Goal: Information Seeking & Learning: Find specific fact

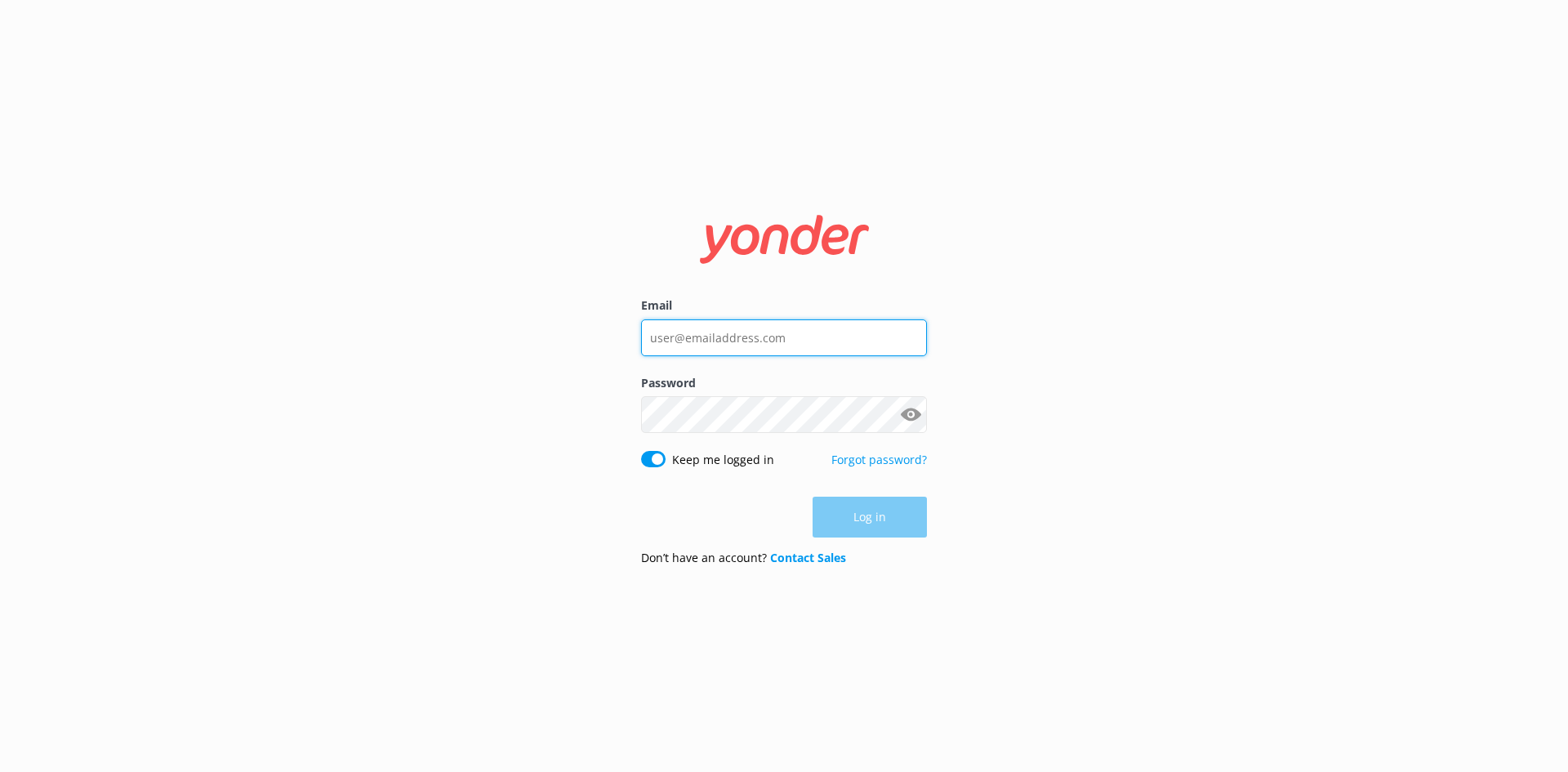
type input "[EMAIL_ADDRESS][DOMAIN_NAME]"
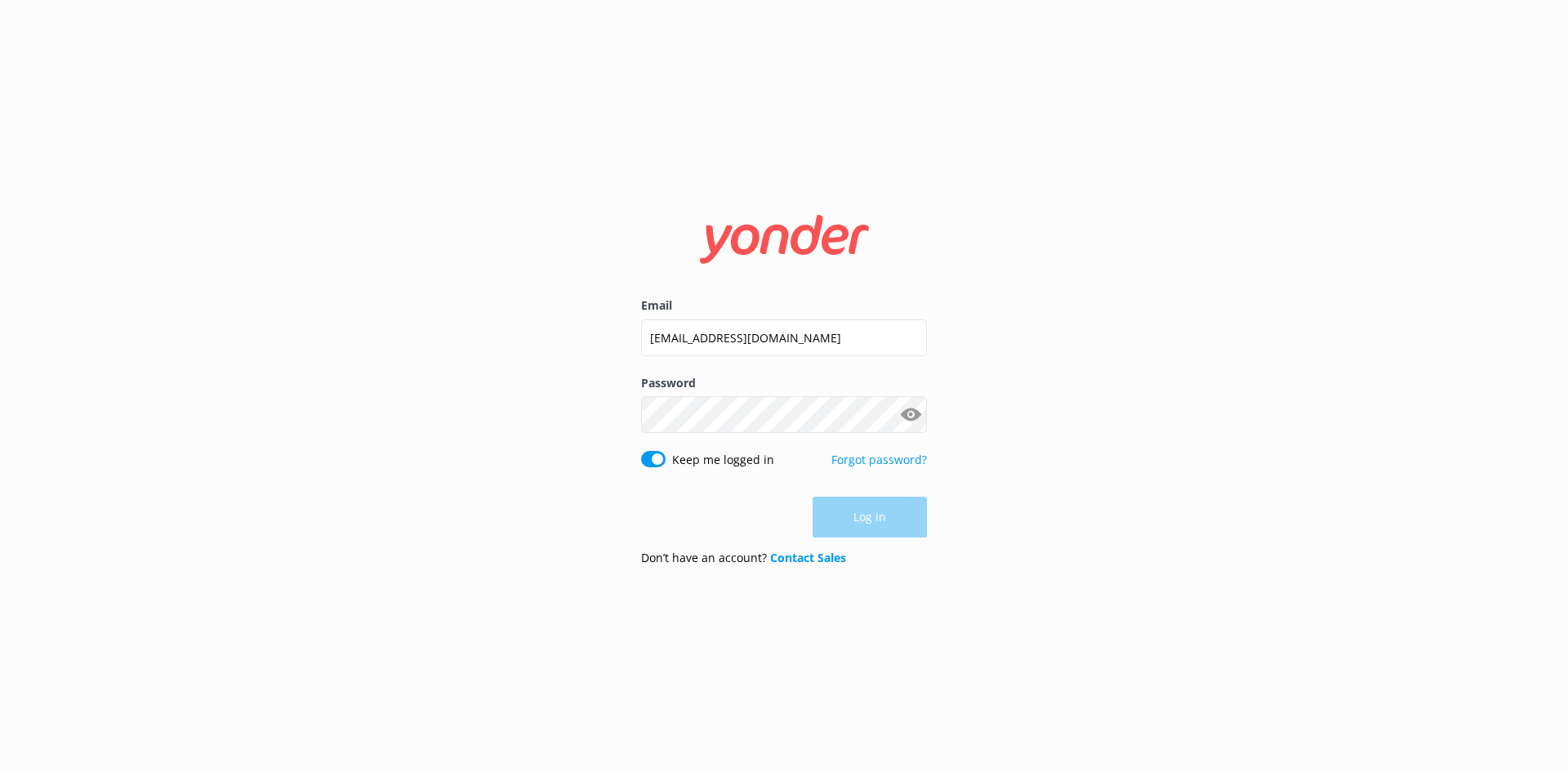
click at [890, 517] on div "Log in" at bounding box center [784, 517] width 286 height 40
click at [870, 520] on button "Log in" at bounding box center [870, 518] width 114 height 40
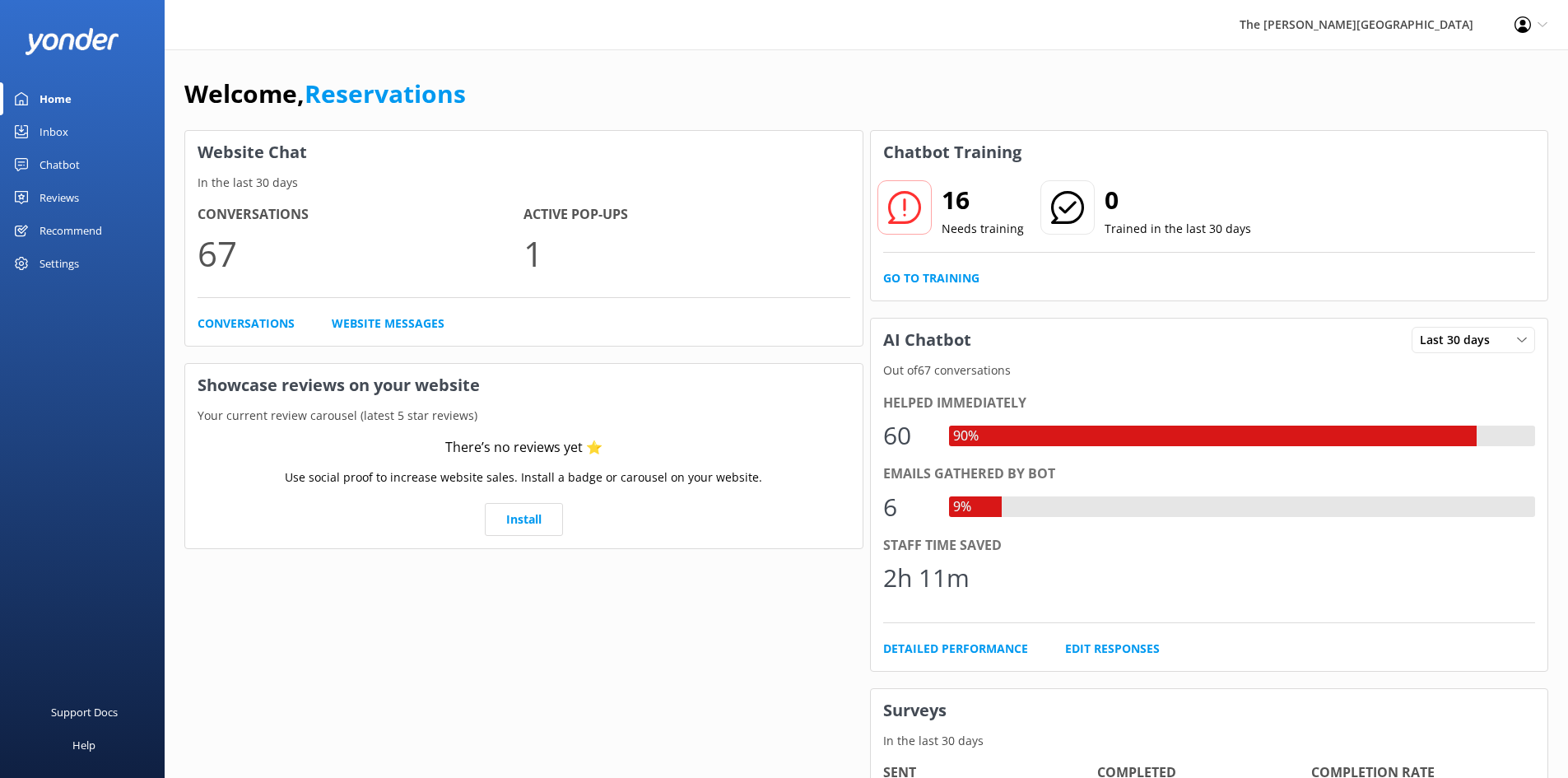
click at [81, 138] on link "Inbox" at bounding box center [82, 132] width 165 height 33
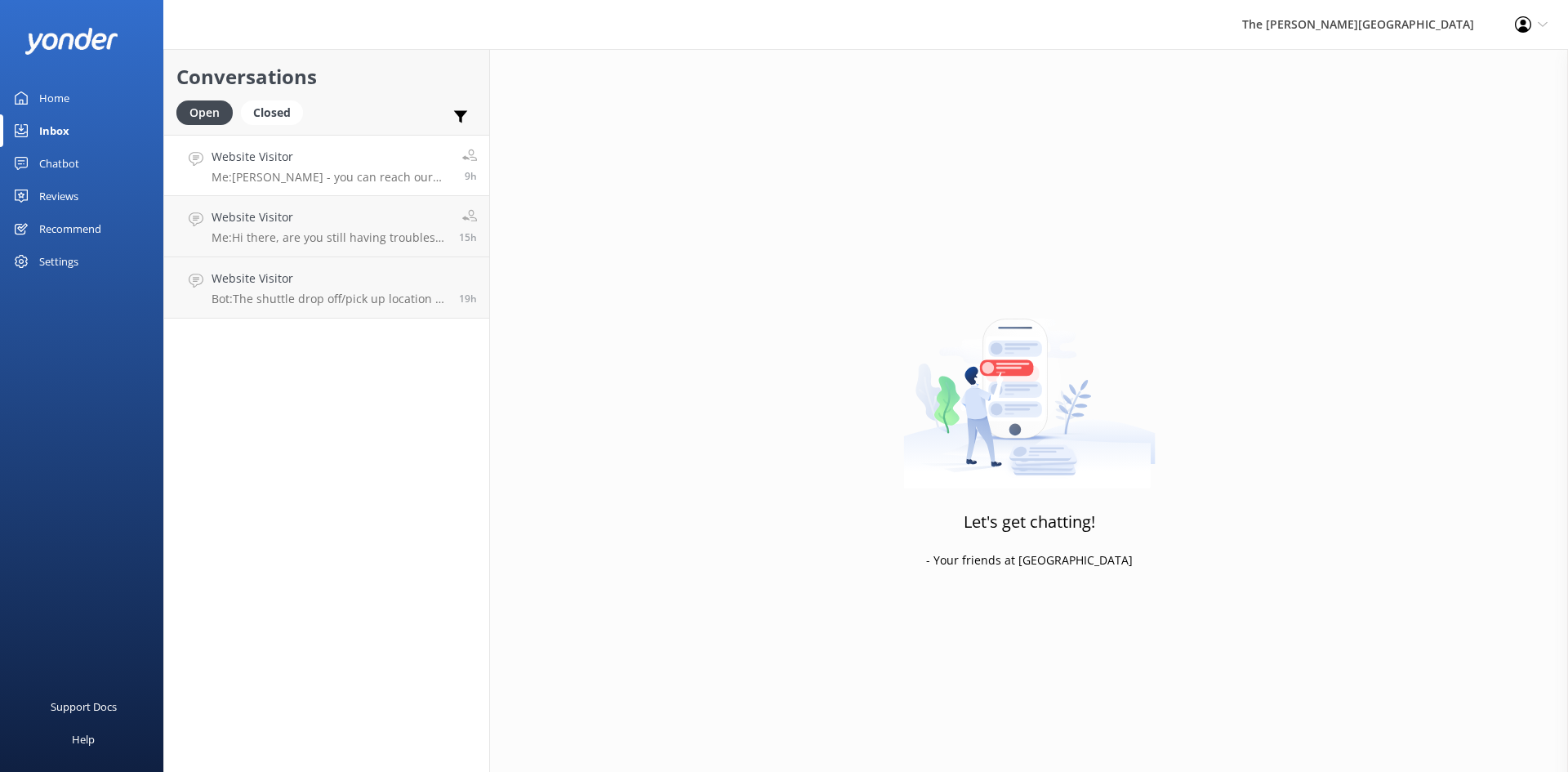
click at [289, 164] on h4 "Website Visitor" at bounding box center [331, 157] width 239 height 18
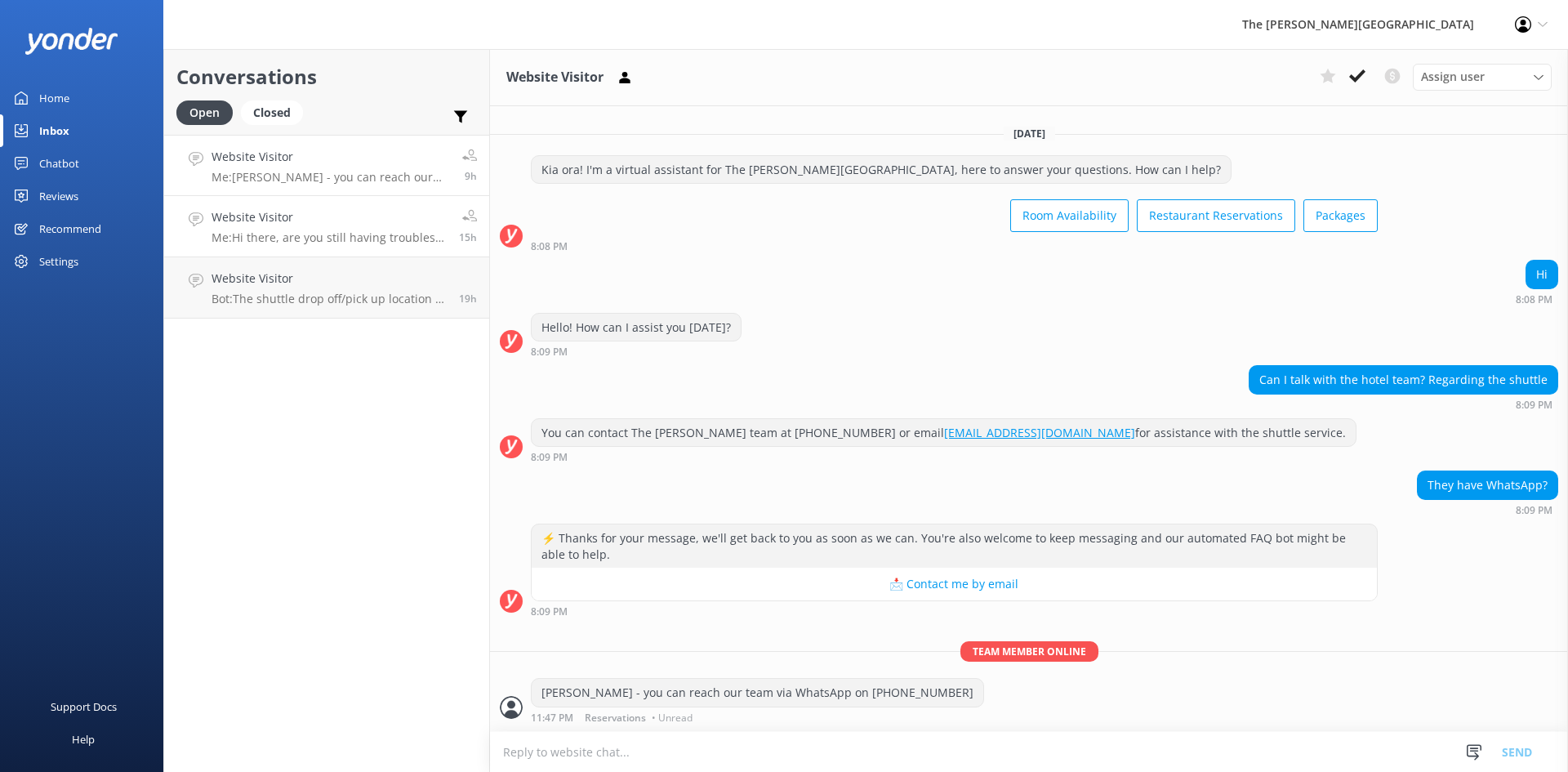
click at [332, 231] on p "Me: Hi there, are you still having troubles with booking our restaurant? We are…" at bounding box center [329, 238] width 235 height 15
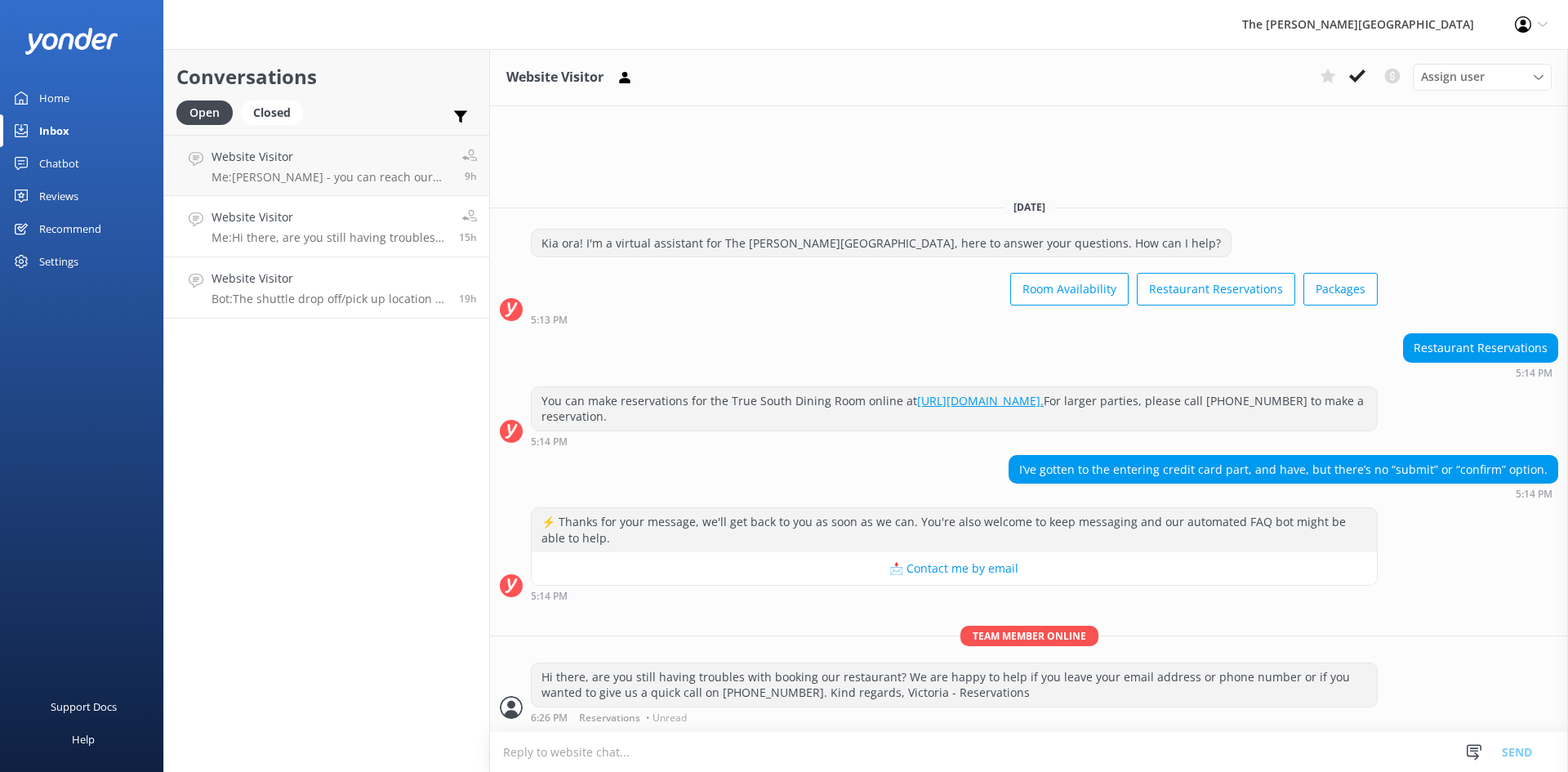
click at [354, 260] on link "Website Visitor Bot: The shuttle drop off/pick up location in the [GEOGRAPHIC_D…" at bounding box center [327, 288] width 325 height 62
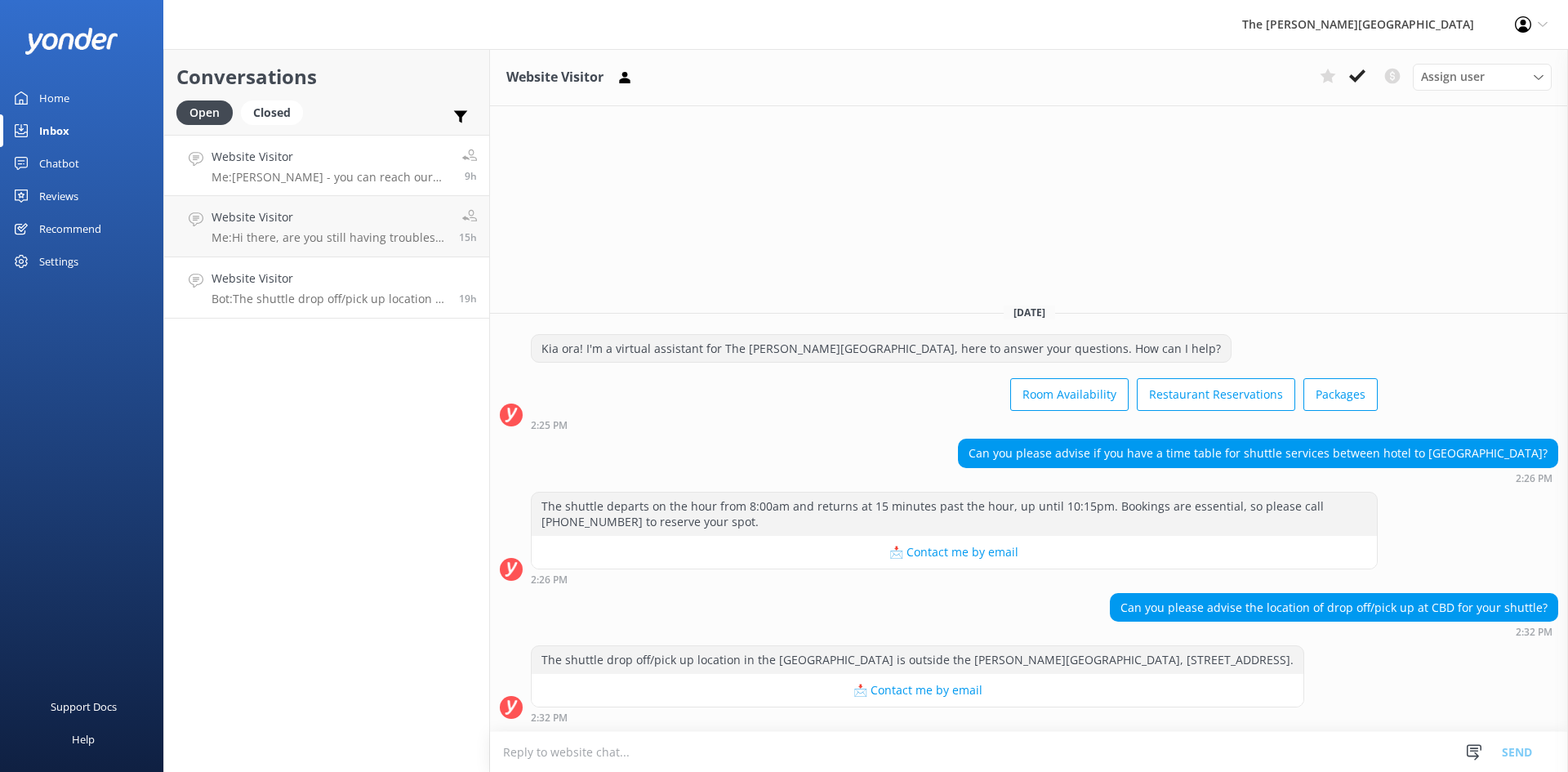
click at [329, 177] on p "Me: [PERSON_NAME] - you can reach our team via WhatsApp on [PHONE_NUMBER]" at bounding box center [331, 177] width 239 height 15
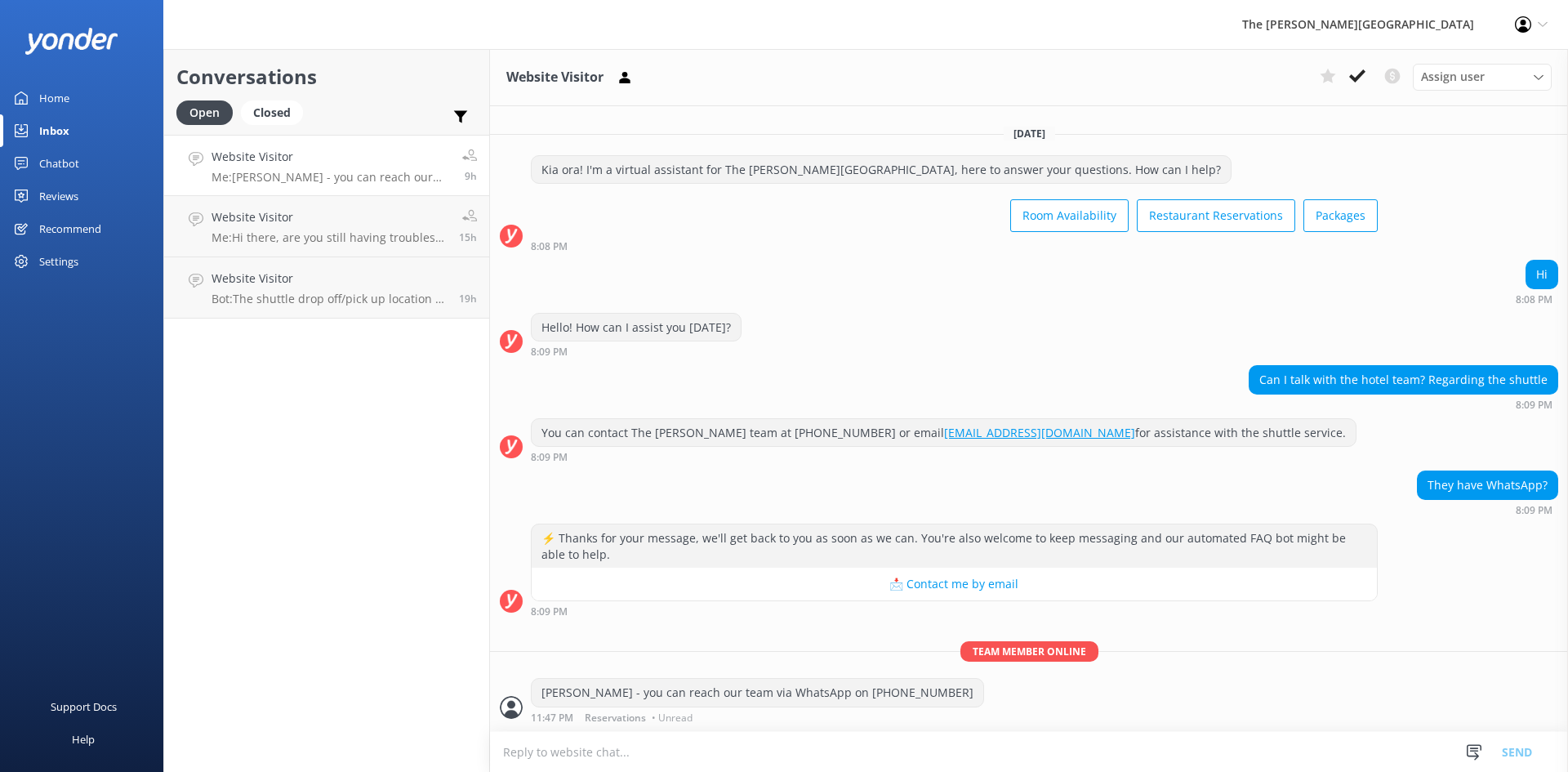
click at [62, 159] on div "Chatbot" at bounding box center [60, 164] width 40 height 33
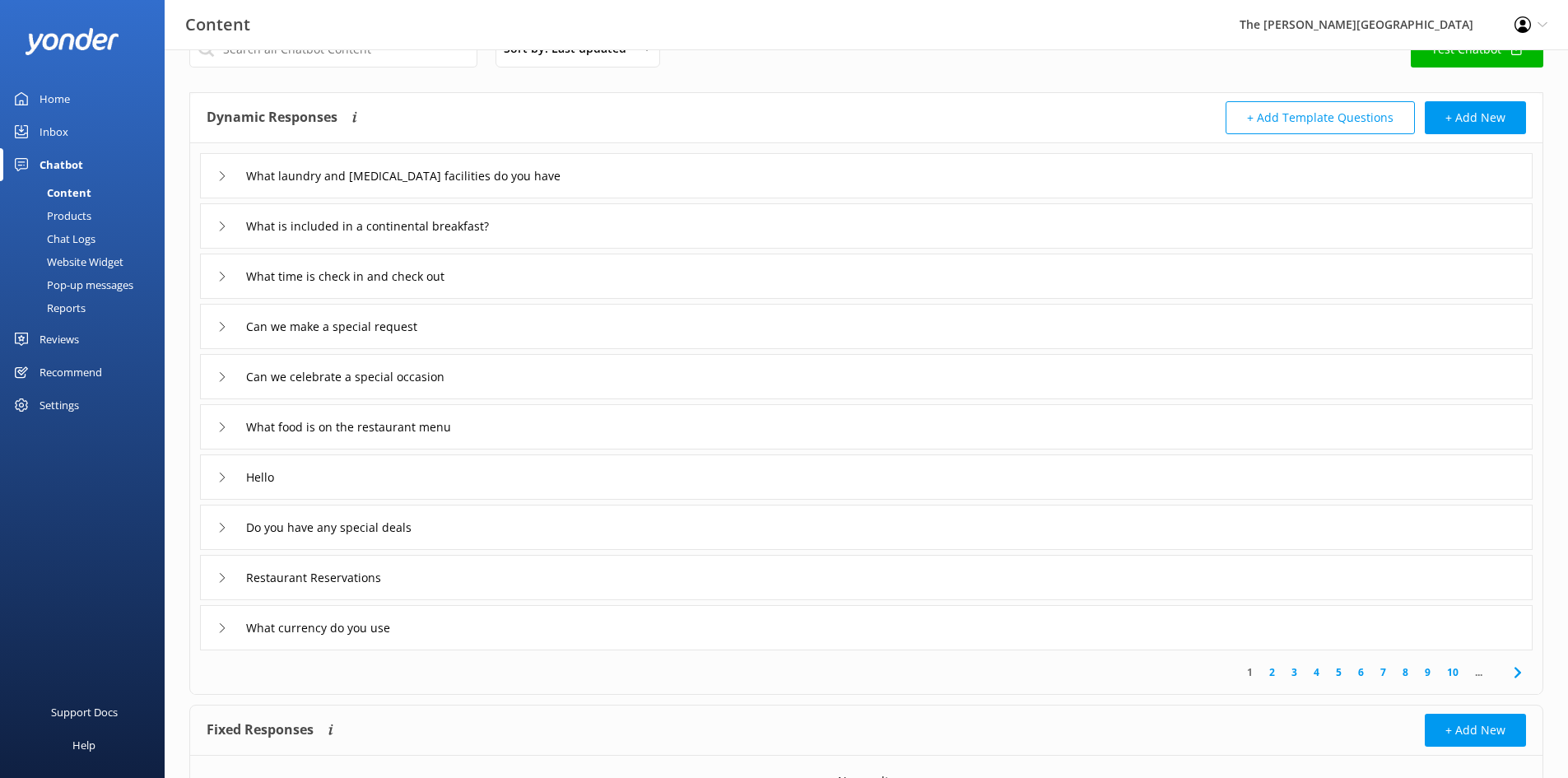
scroll to position [82, 0]
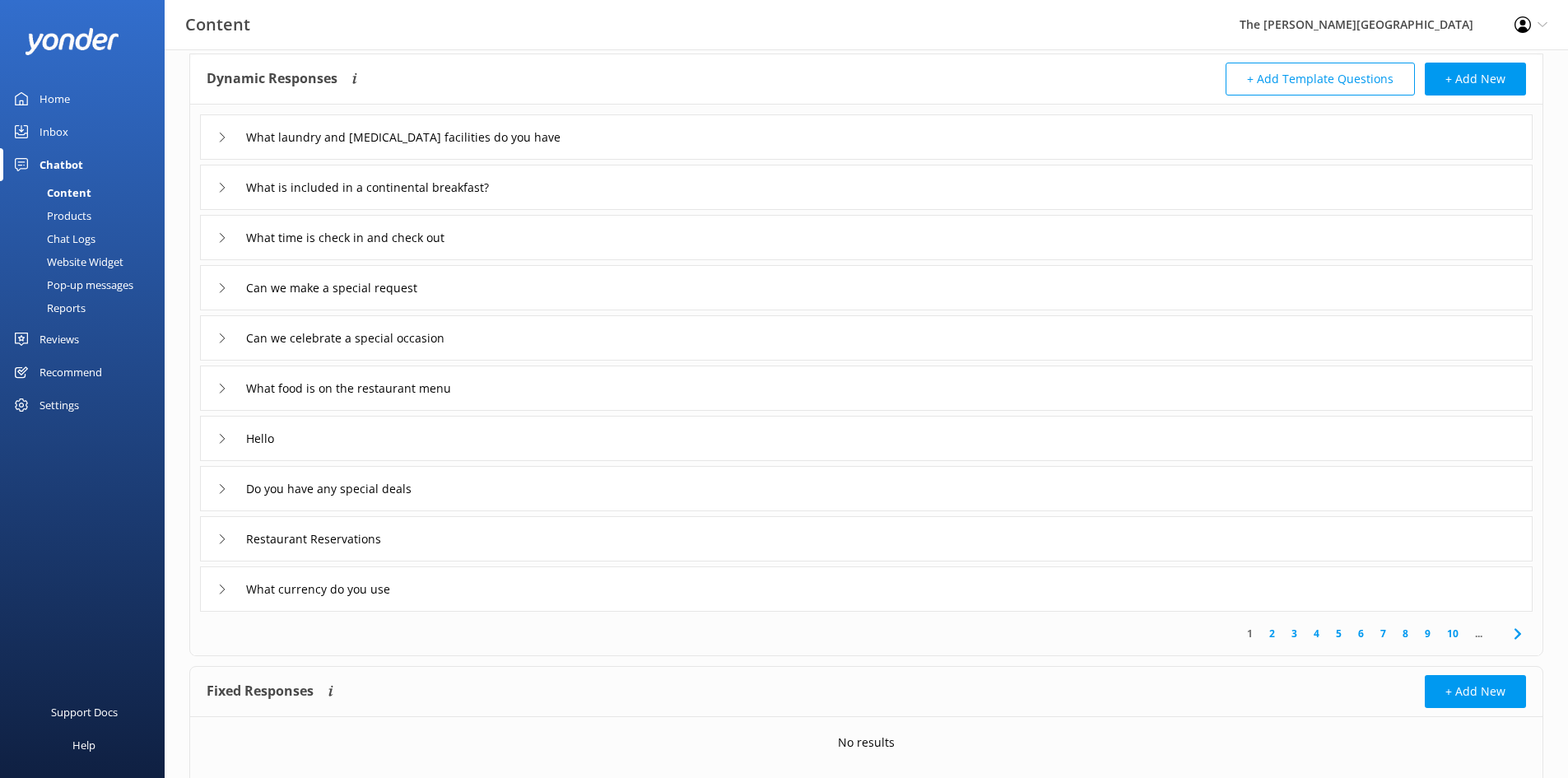
click at [229, 440] on div "Hello" at bounding box center [250, 438] width 66 height 27
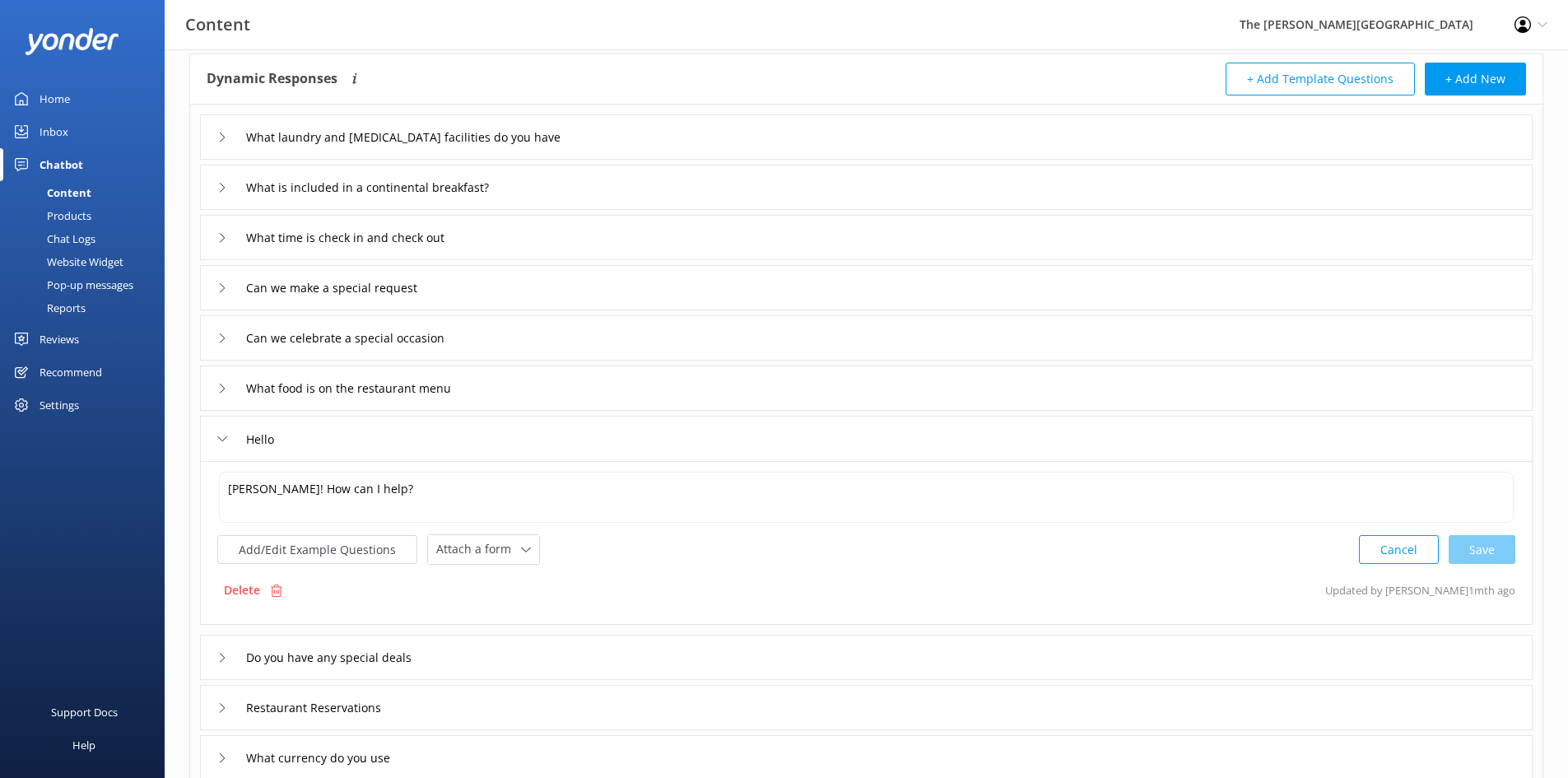
click at [229, 440] on div "Hello" at bounding box center [250, 439] width 66 height 27
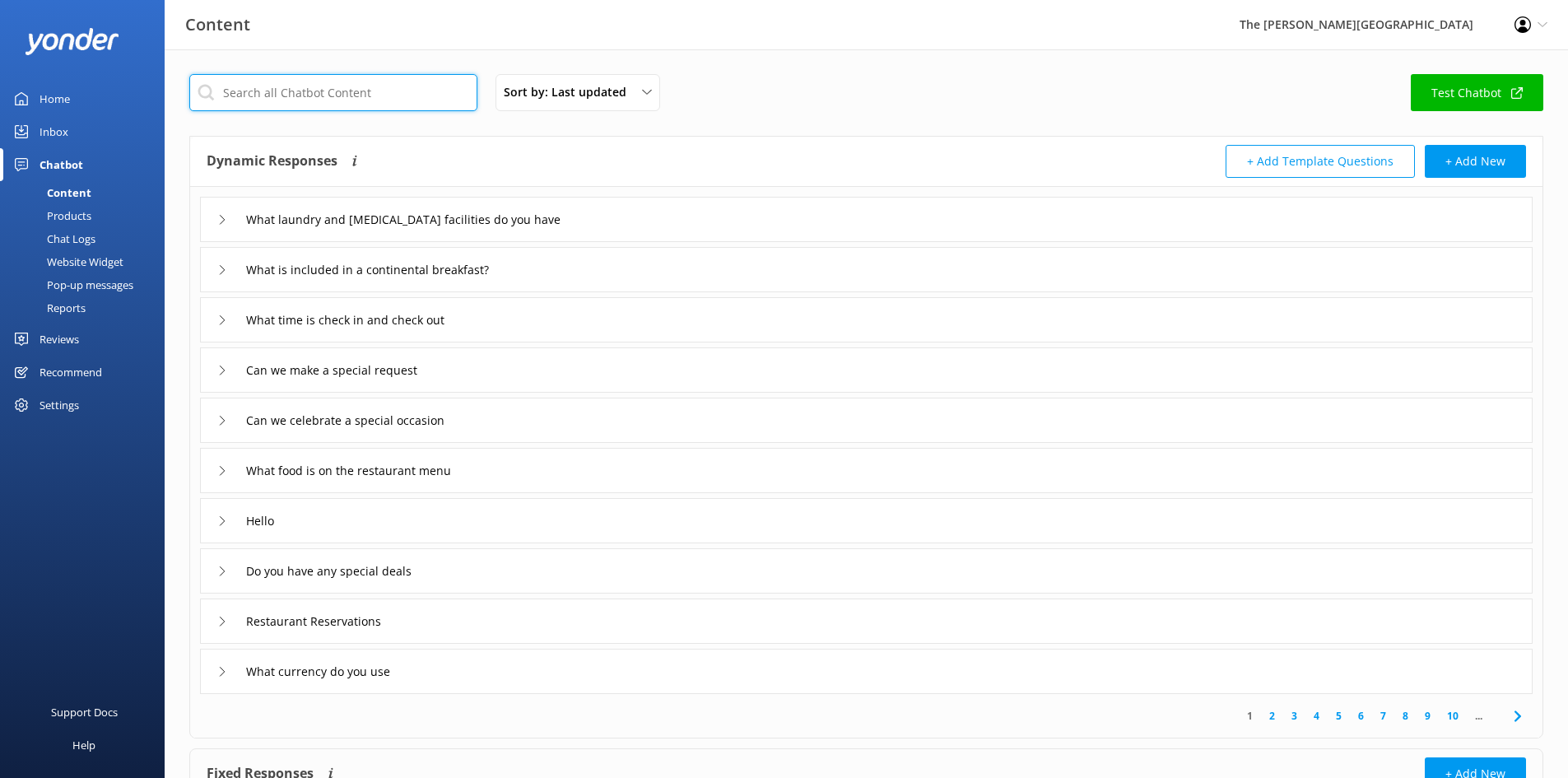
click at [308, 99] on input "text" at bounding box center [333, 93] width 288 height 37
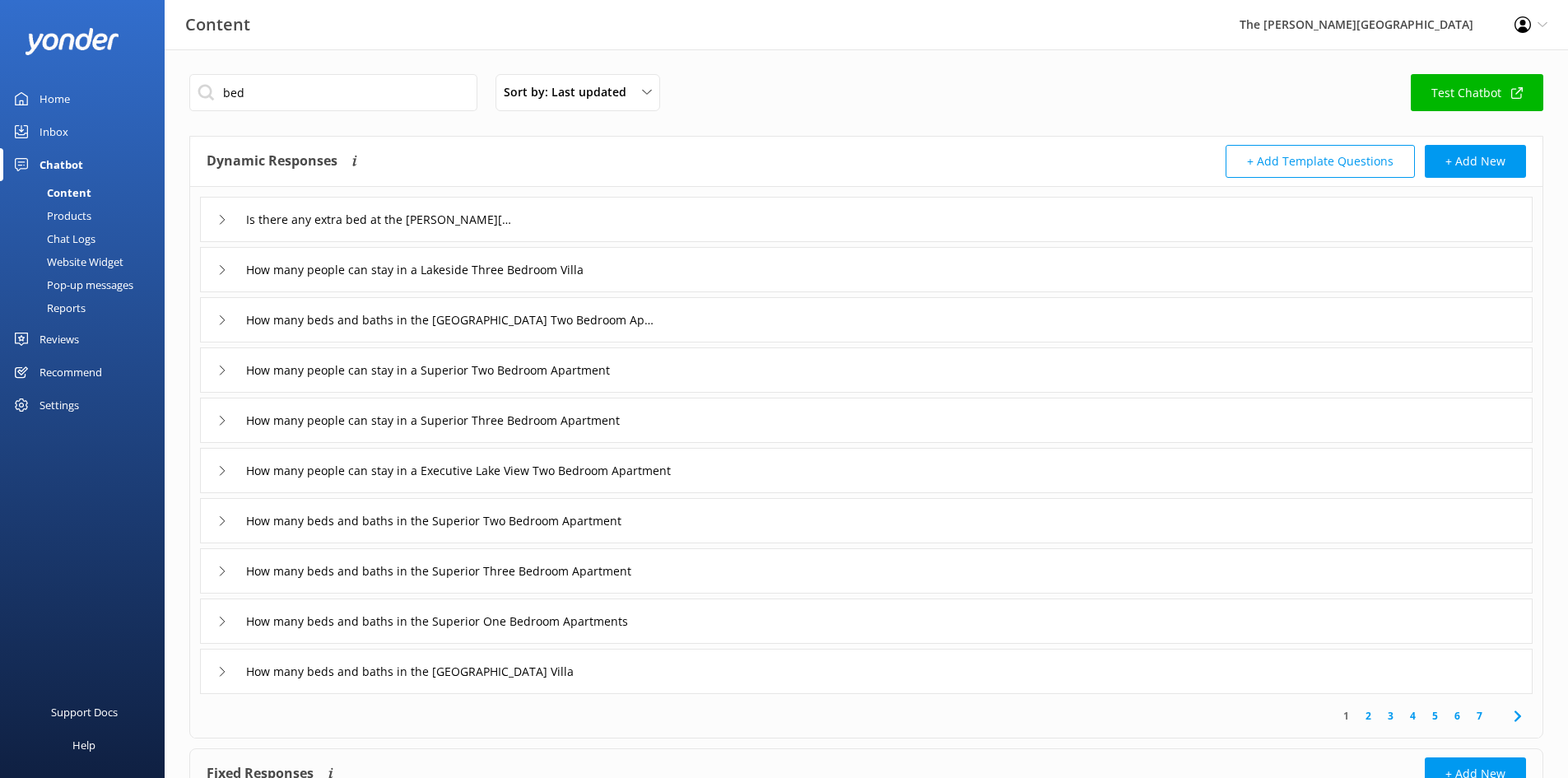
click at [219, 227] on div "Is there any extra bed at the [PERSON_NAME][GEOGRAPHIC_DATA]?" at bounding box center [362, 219] width 290 height 27
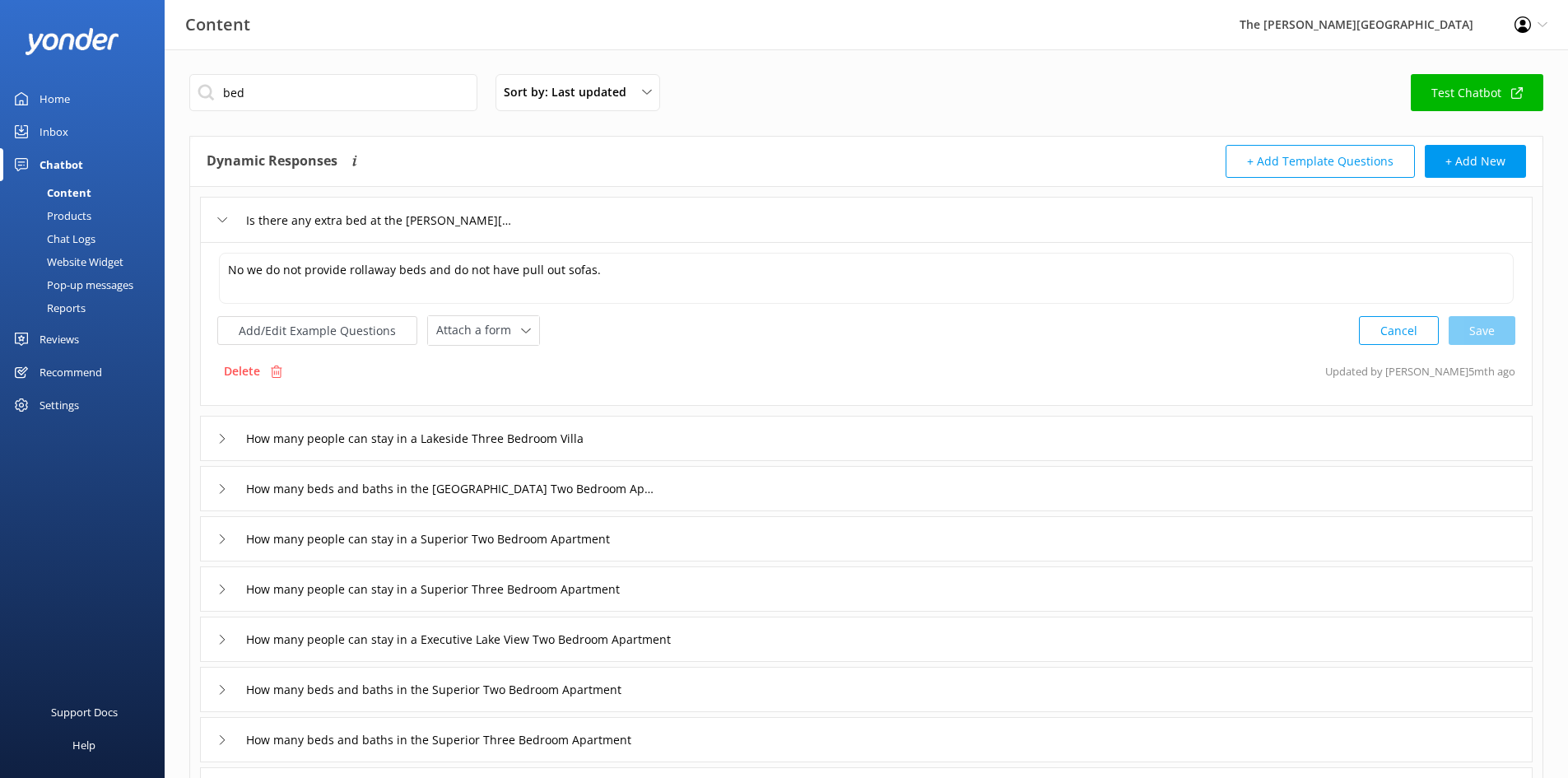
click at [221, 220] on icon at bounding box center [222, 220] width 10 height 10
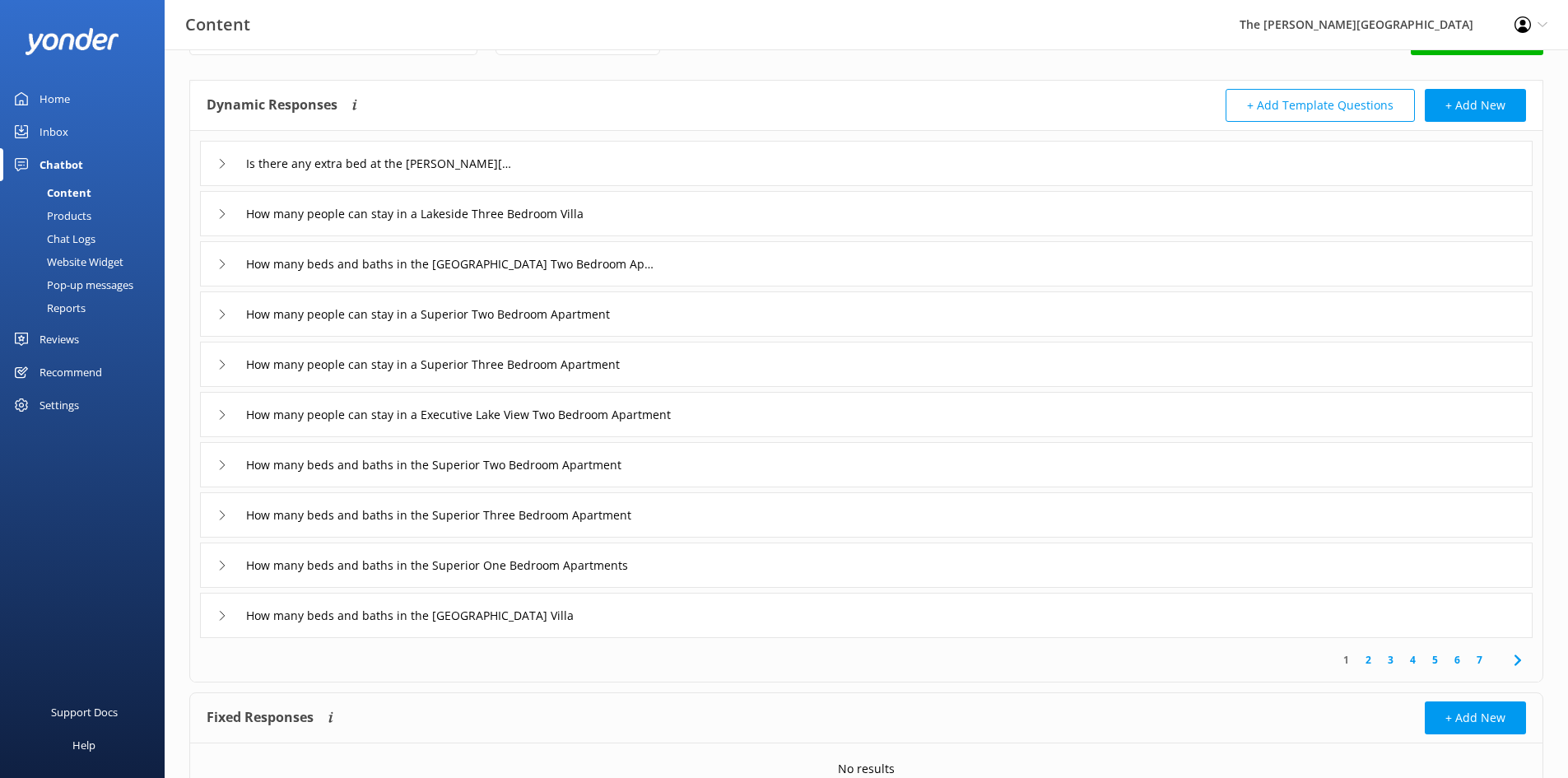
scroll to position [82, 0]
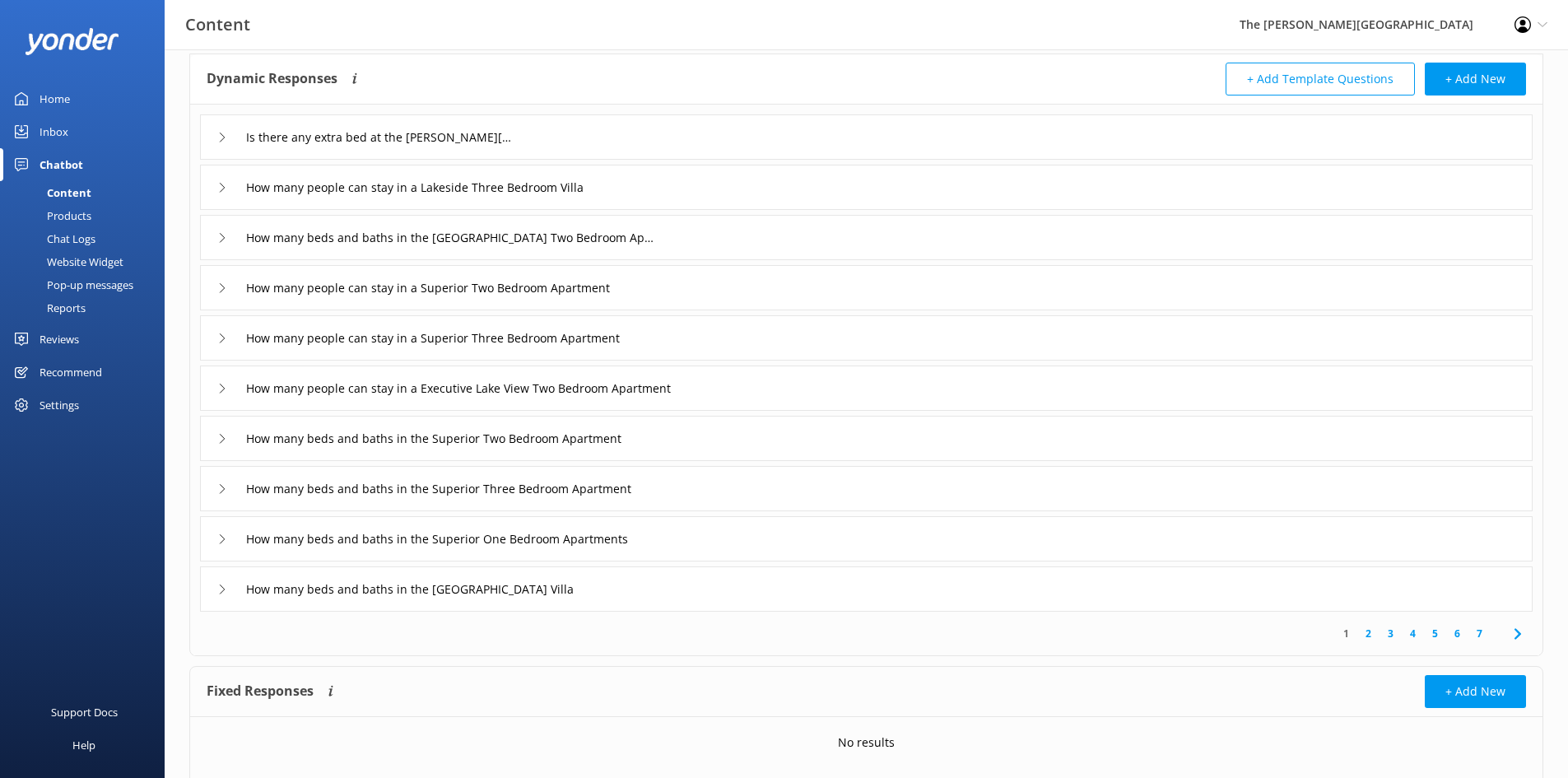
click at [1372, 639] on link "2" at bounding box center [1368, 634] width 22 height 16
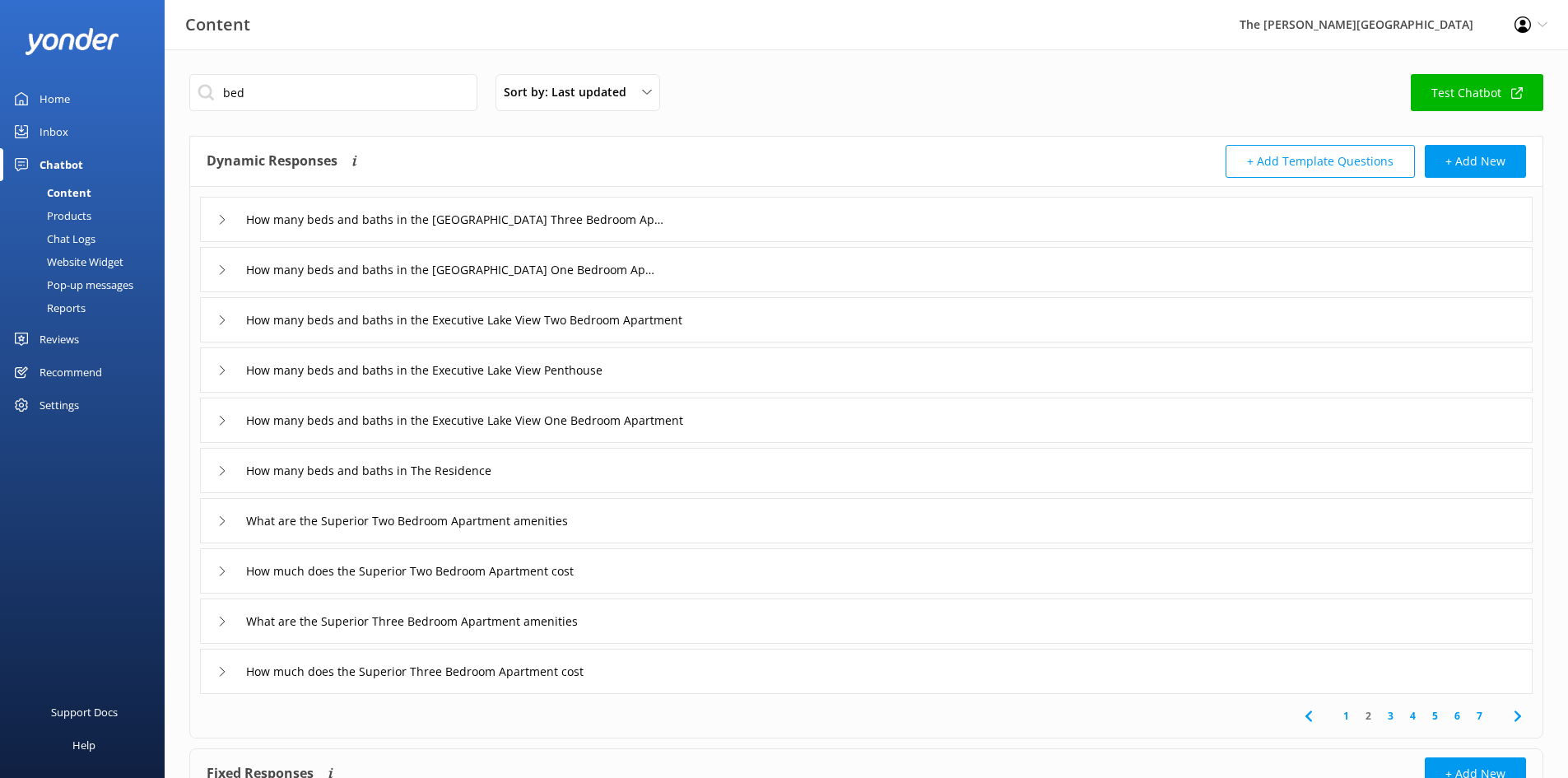
click at [1395, 716] on link "3" at bounding box center [1390, 716] width 22 height 16
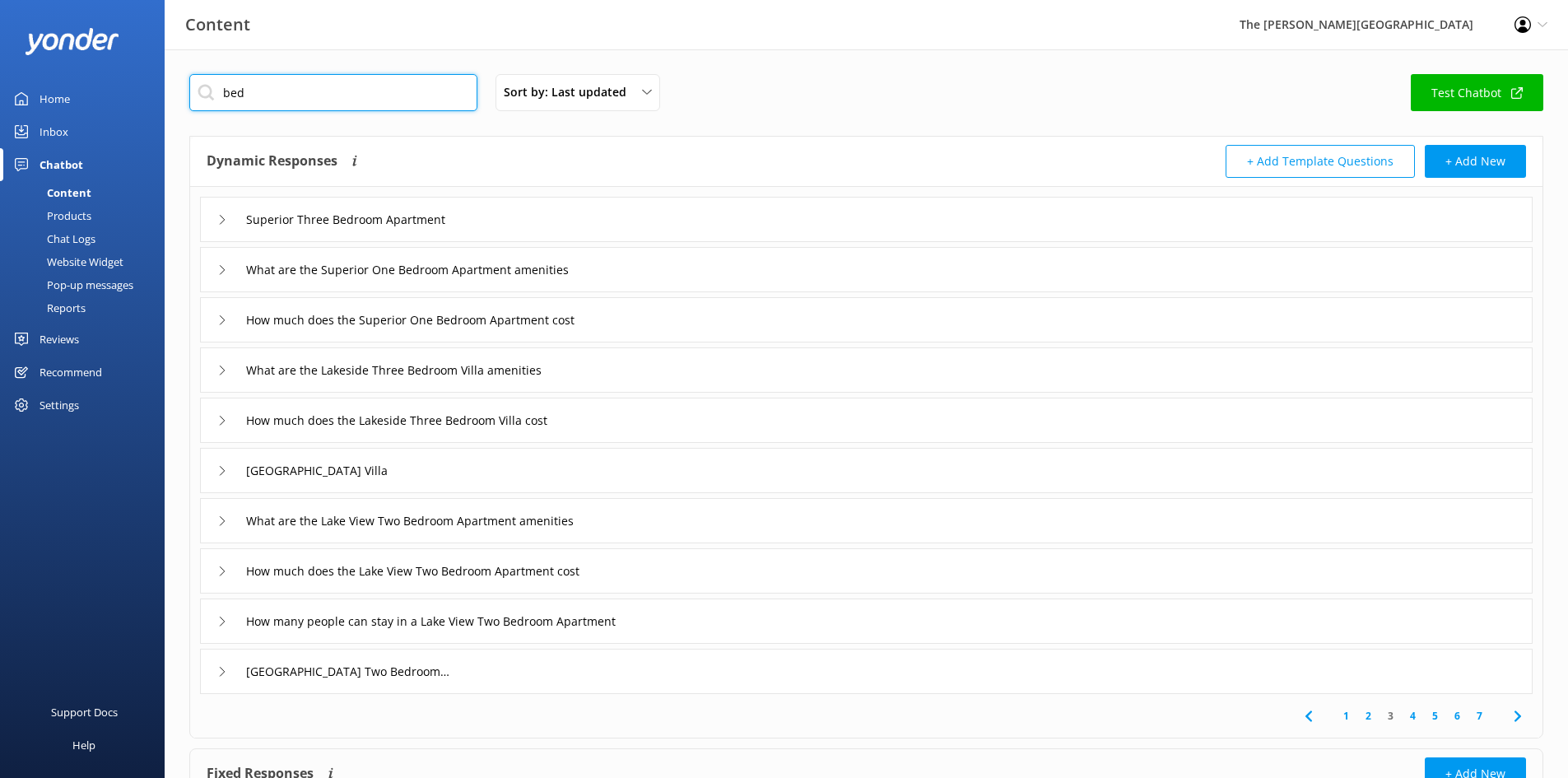
click at [284, 86] on input "bed" at bounding box center [333, 93] width 288 height 37
click at [216, 94] on input "bed" at bounding box center [333, 93] width 288 height 37
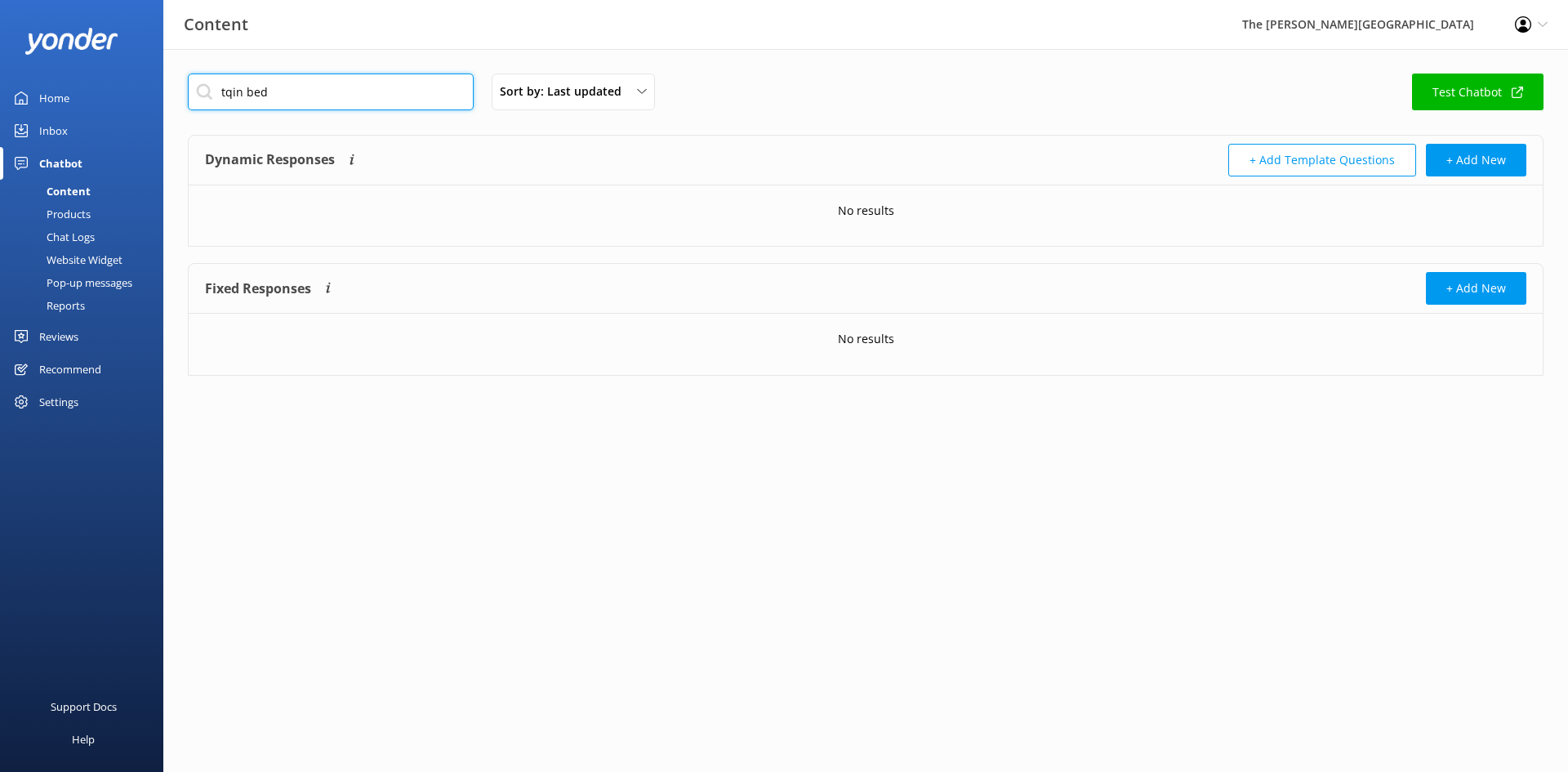
click at [230, 92] on input "tqin bed" at bounding box center [331, 92] width 286 height 37
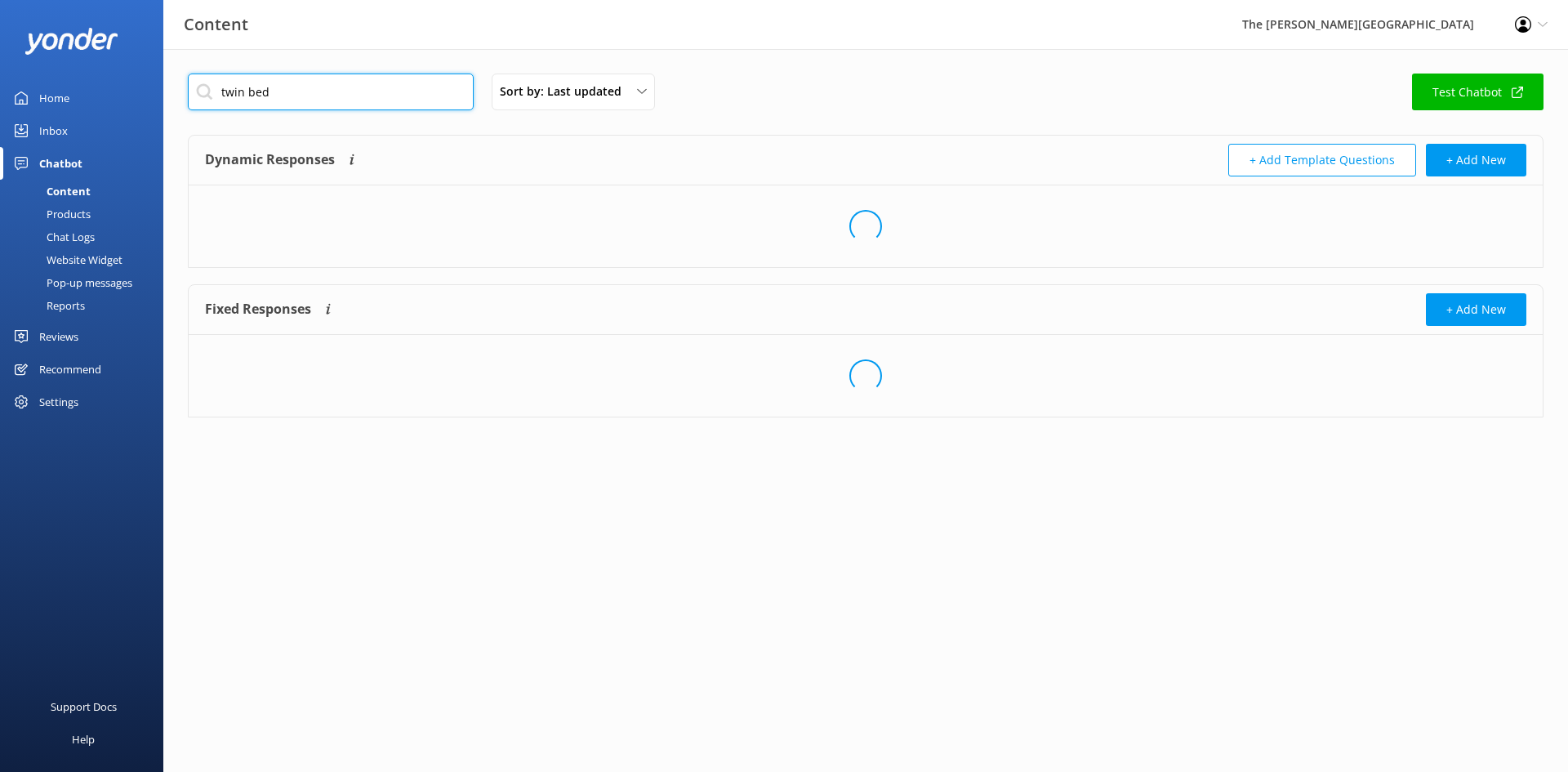
type input "twin bed"
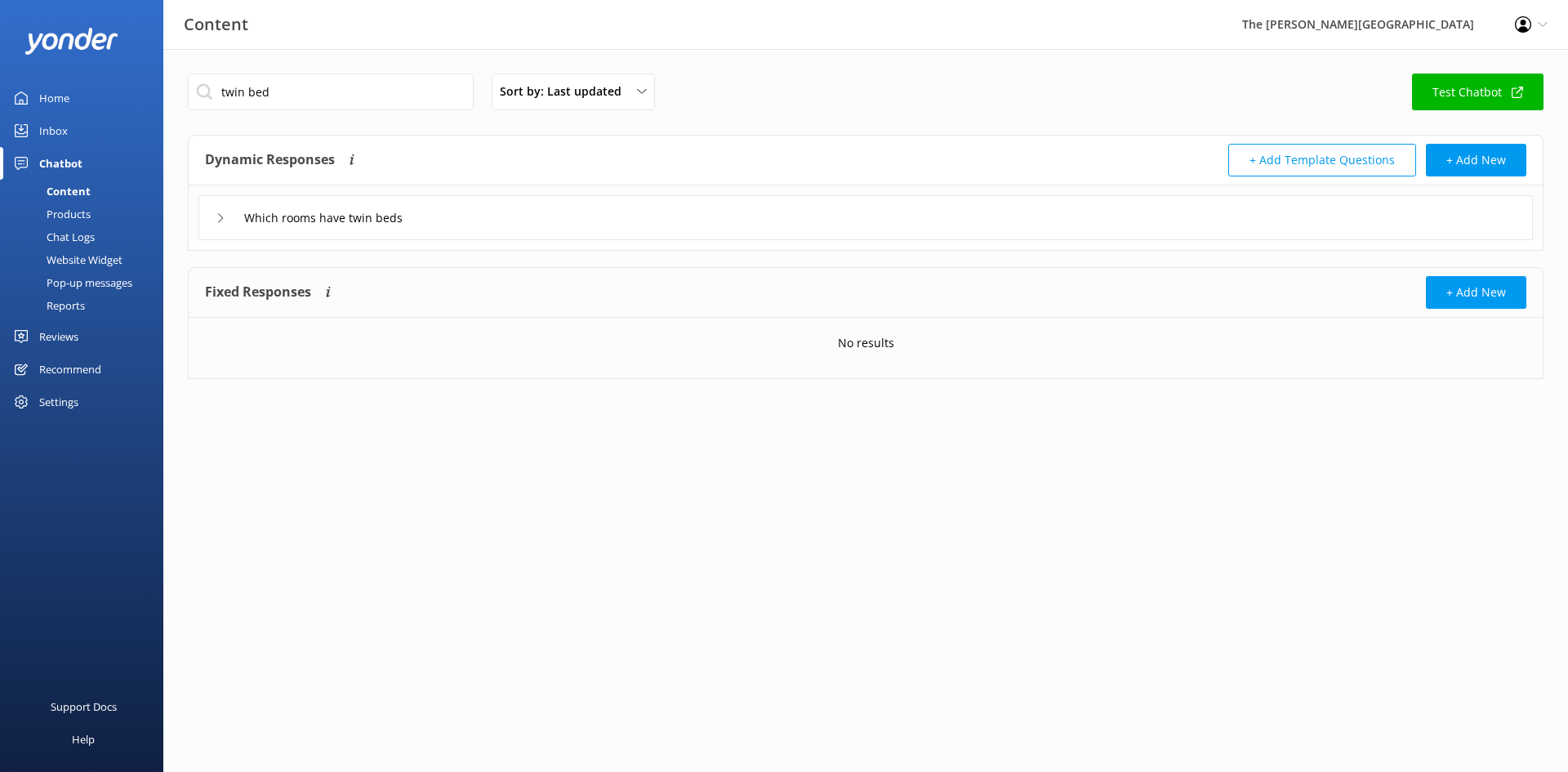
click at [217, 216] on icon at bounding box center [220, 218] width 10 height 10
